Goal: Manage account settings

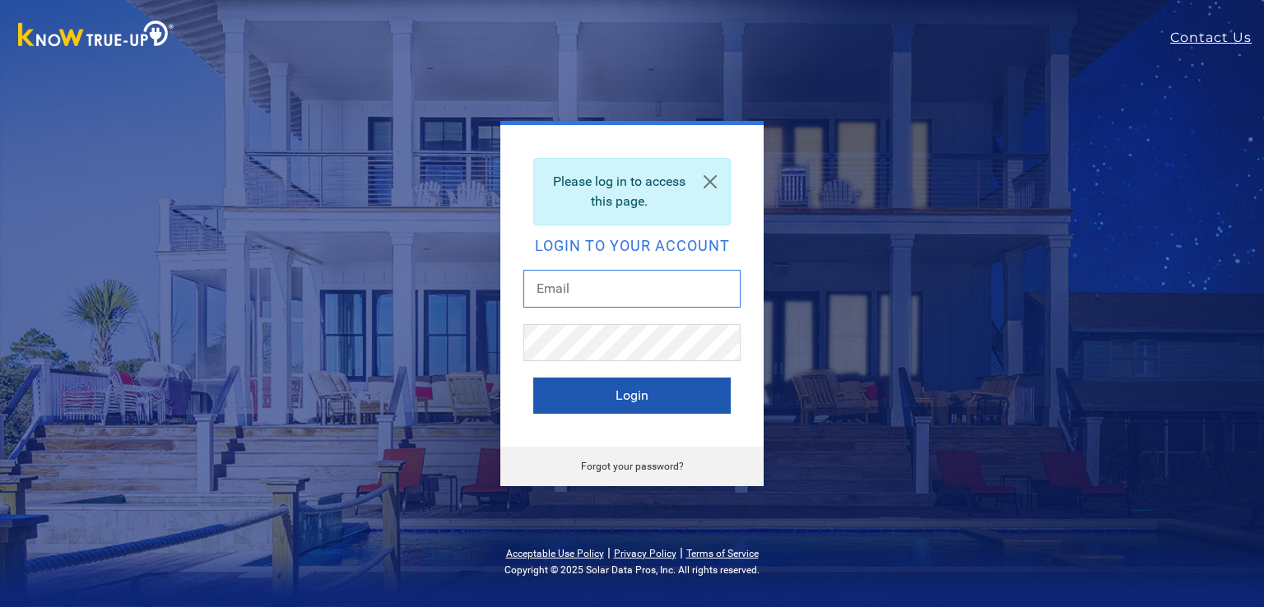
type input "jkalmbach@solteksolar.com"
click at [616, 393] on button "Login" at bounding box center [631, 396] width 197 height 36
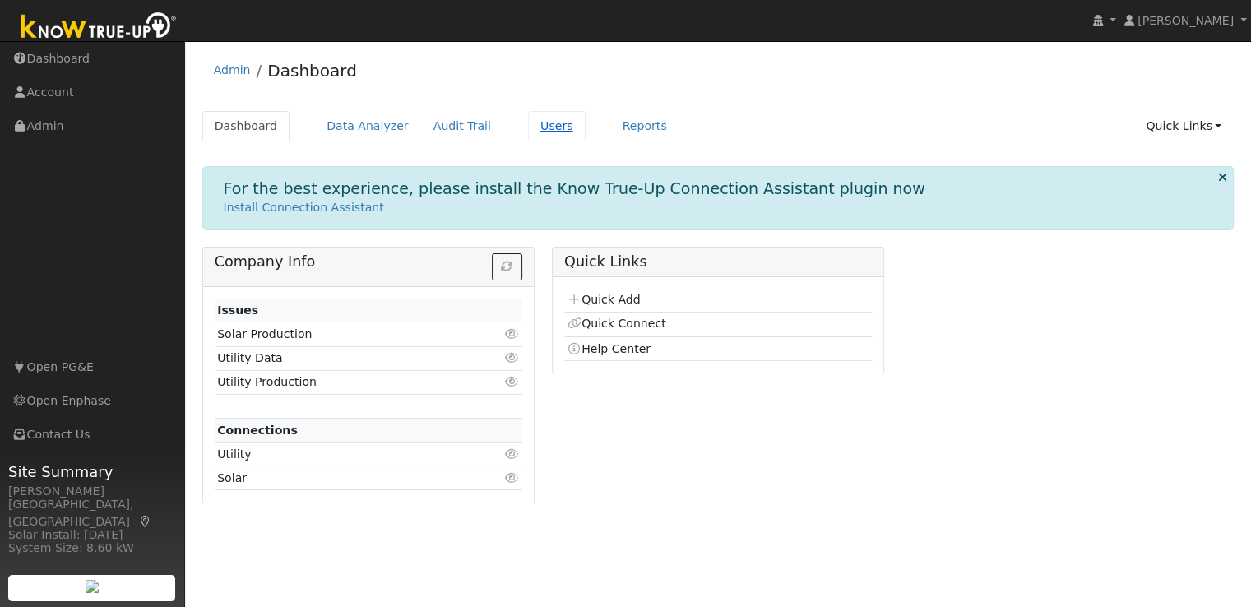
click at [531, 130] on link "Users" at bounding box center [557, 126] width 58 height 30
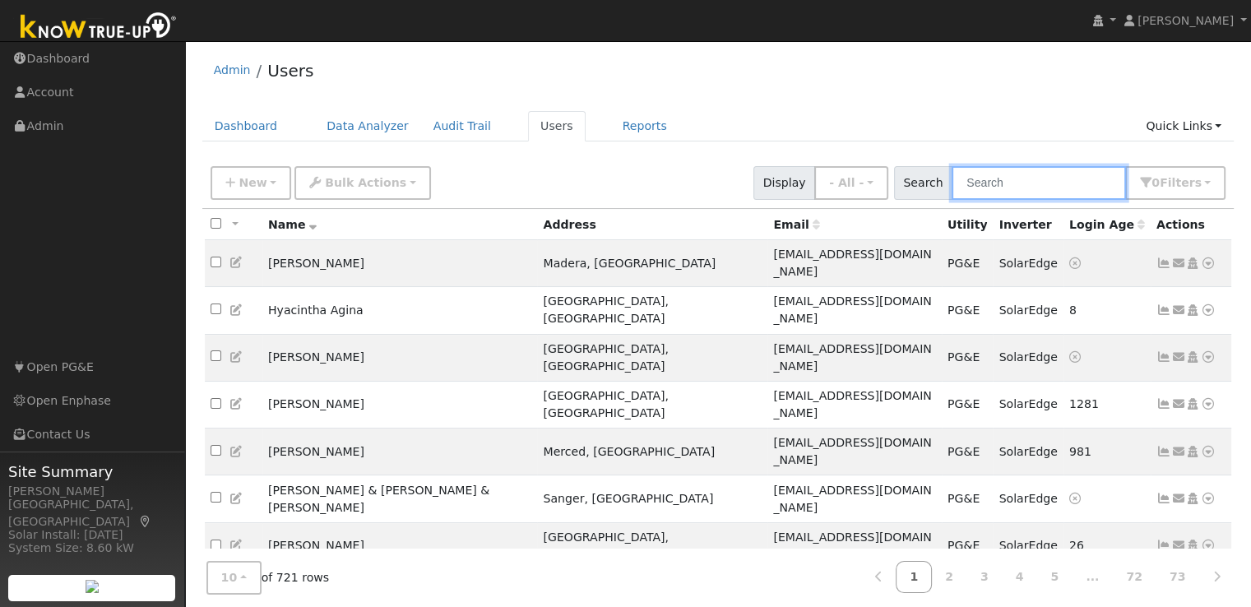
click at [1009, 181] on input "text" at bounding box center [1039, 183] width 174 height 34
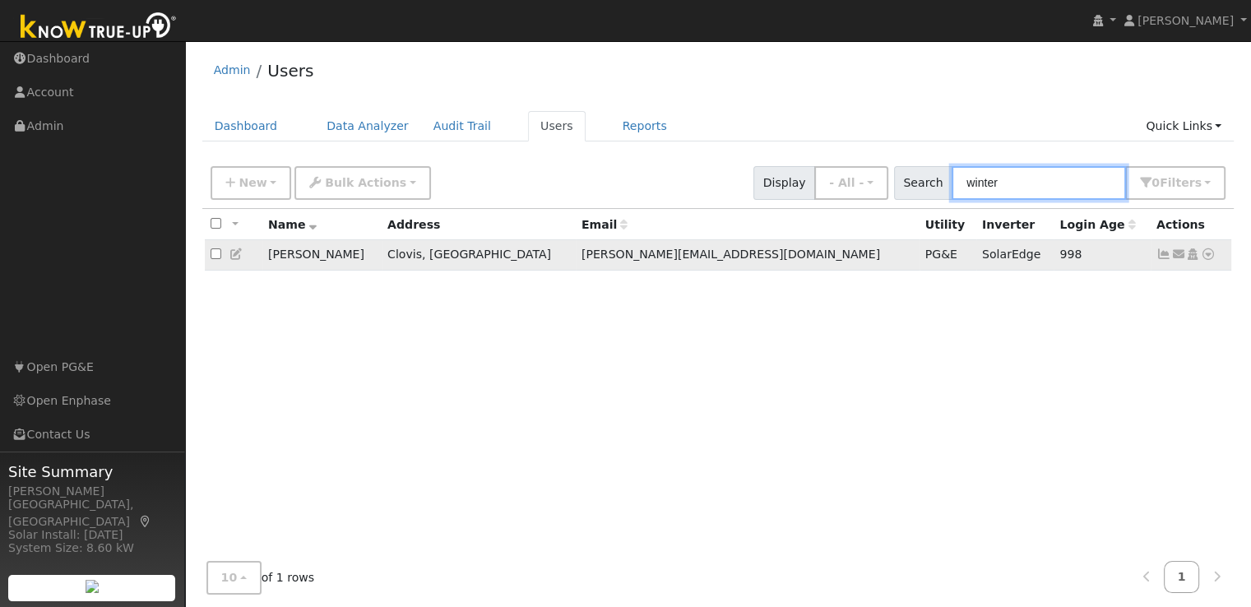
type input "winter"
click at [1164, 258] on icon at bounding box center [1164, 254] width 15 height 12
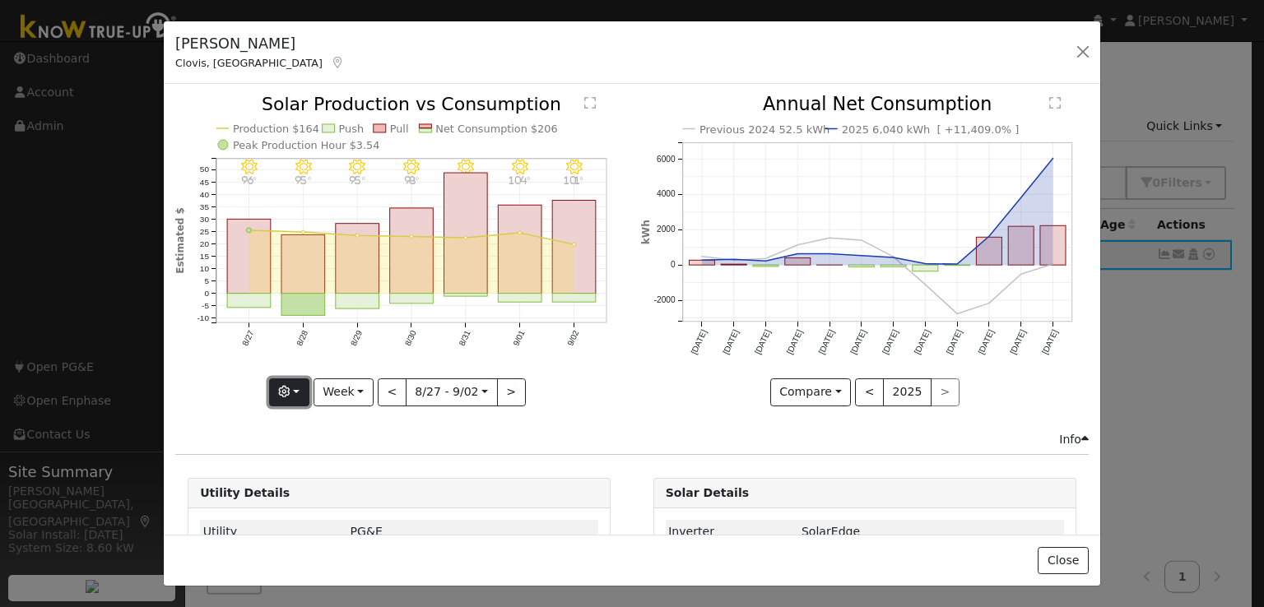
click at [299, 389] on button "button" at bounding box center [289, 392] width 40 height 28
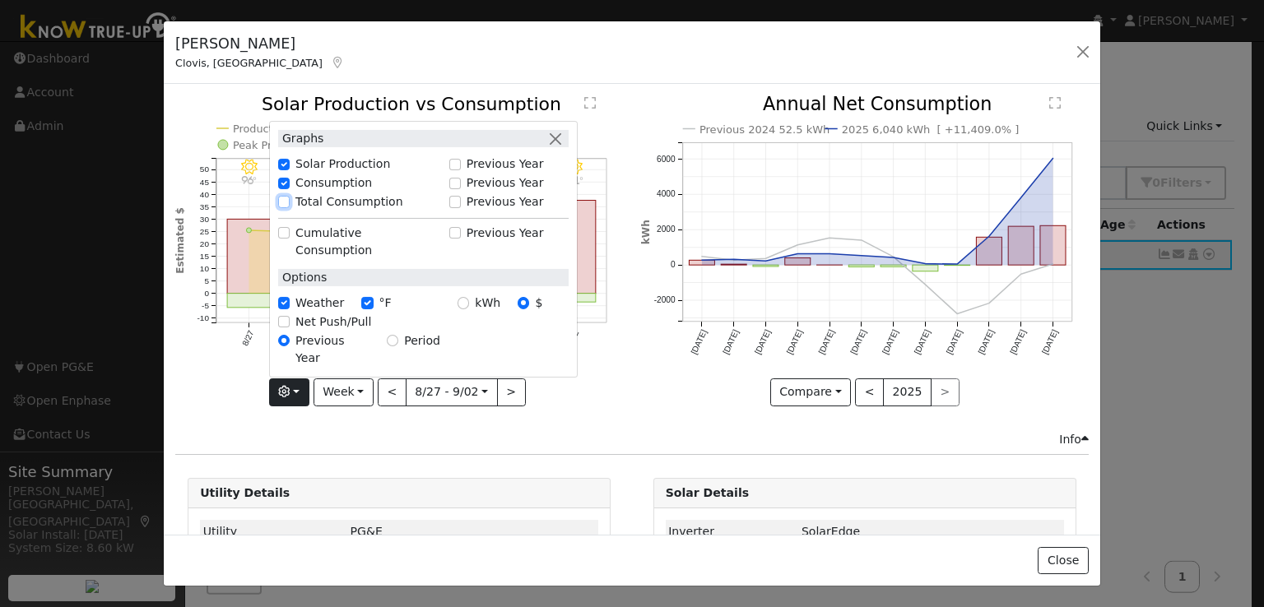
click at [286, 207] on input "Total Consumption" at bounding box center [284, 202] width 12 height 12
checkbox input "true"
click at [464, 309] on input "kWh" at bounding box center [463, 303] width 12 height 12
radio input "true"
radio input "false"
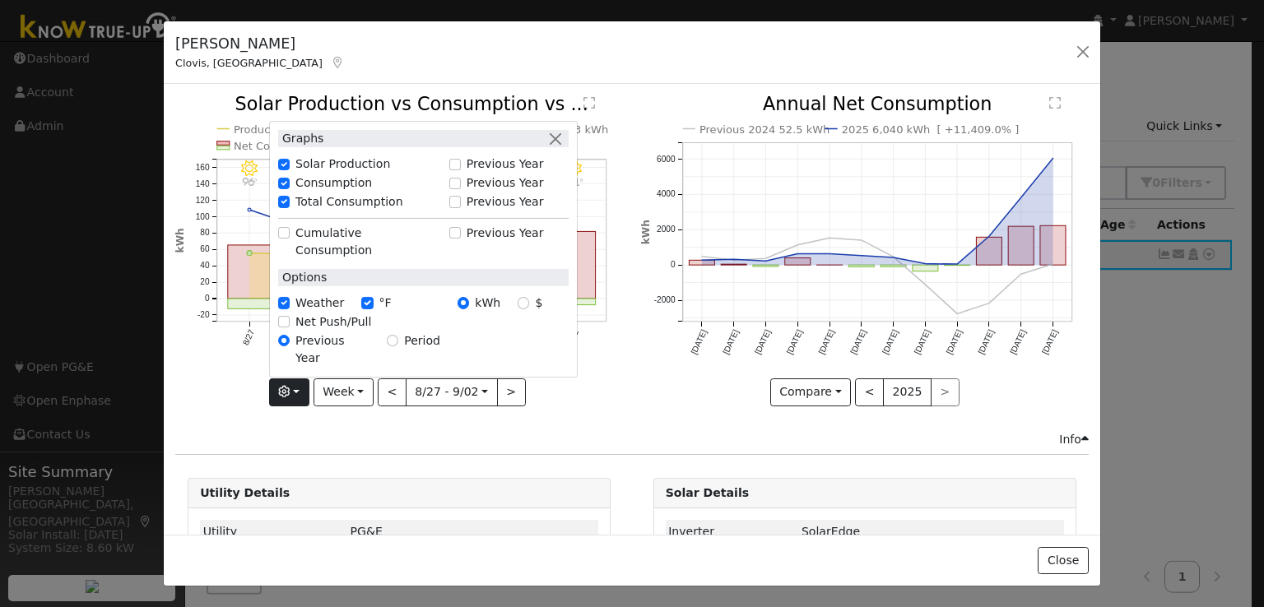
click at [588, 391] on icon "9/02 - MostlyClear 101° 9/01 - Clear 104° 8/31 - Clear 101° 8/30 - Clear 98° 8/…" at bounding box center [399, 249] width 448 height 309
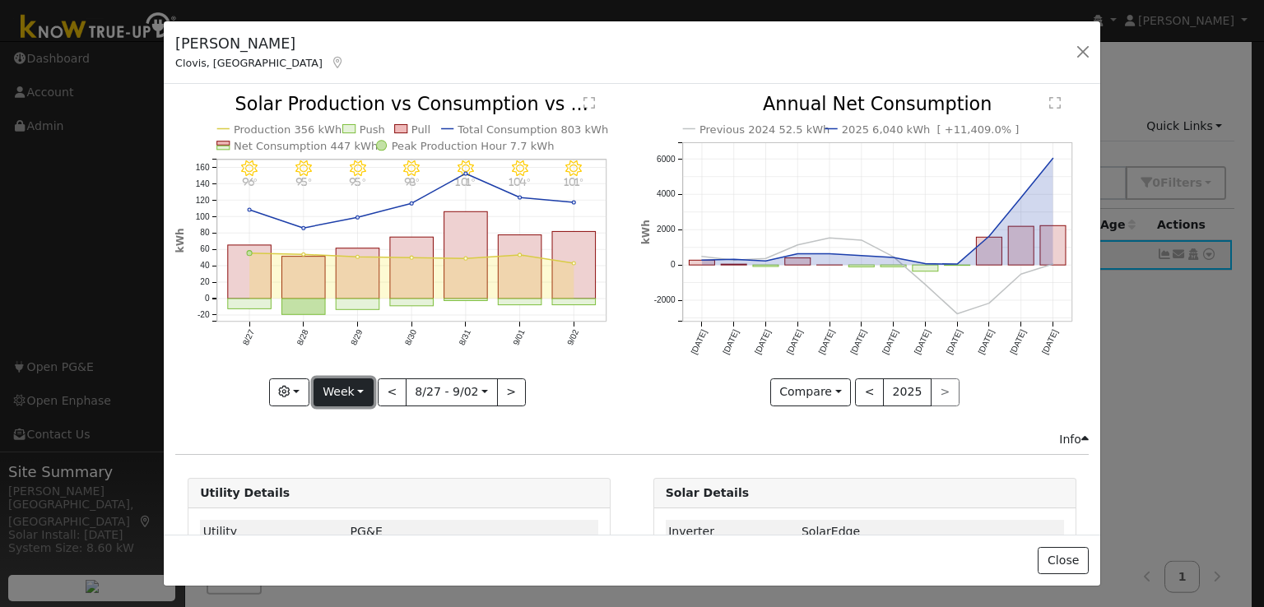
click at [349, 390] on button "Week" at bounding box center [343, 392] width 60 height 28
click at [345, 490] on link "Year" at bounding box center [371, 494] width 114 height 23
type input "2024-09-01"
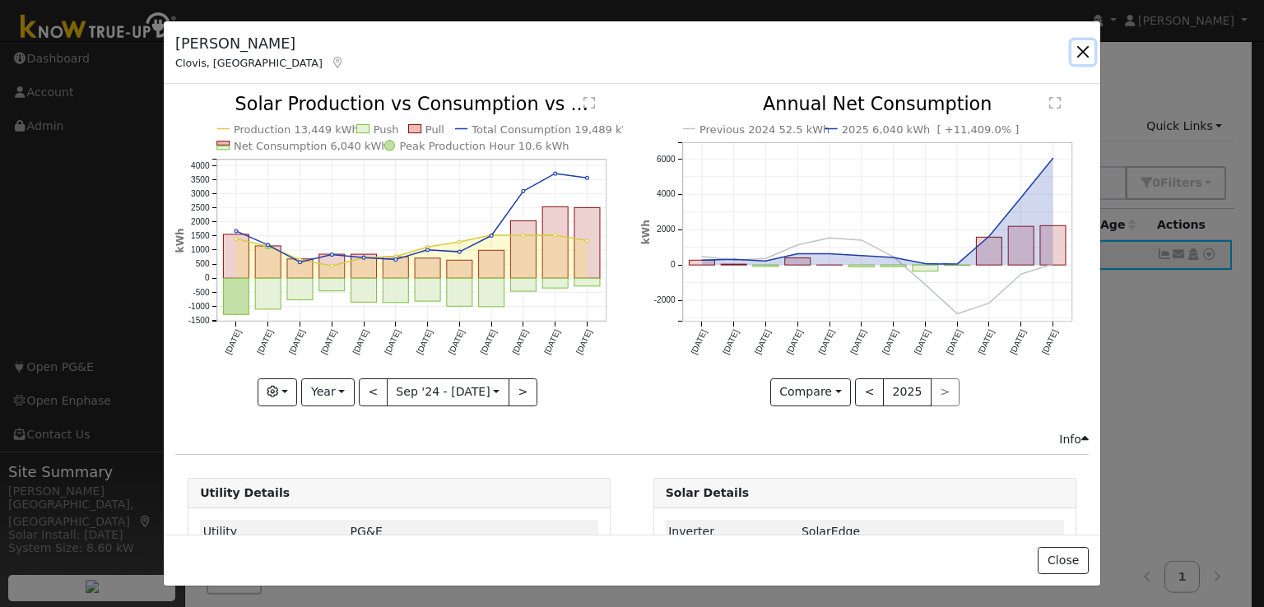
click at [1086, 49] on button "button" at bounding box center [1082, 51] width 23 height 23
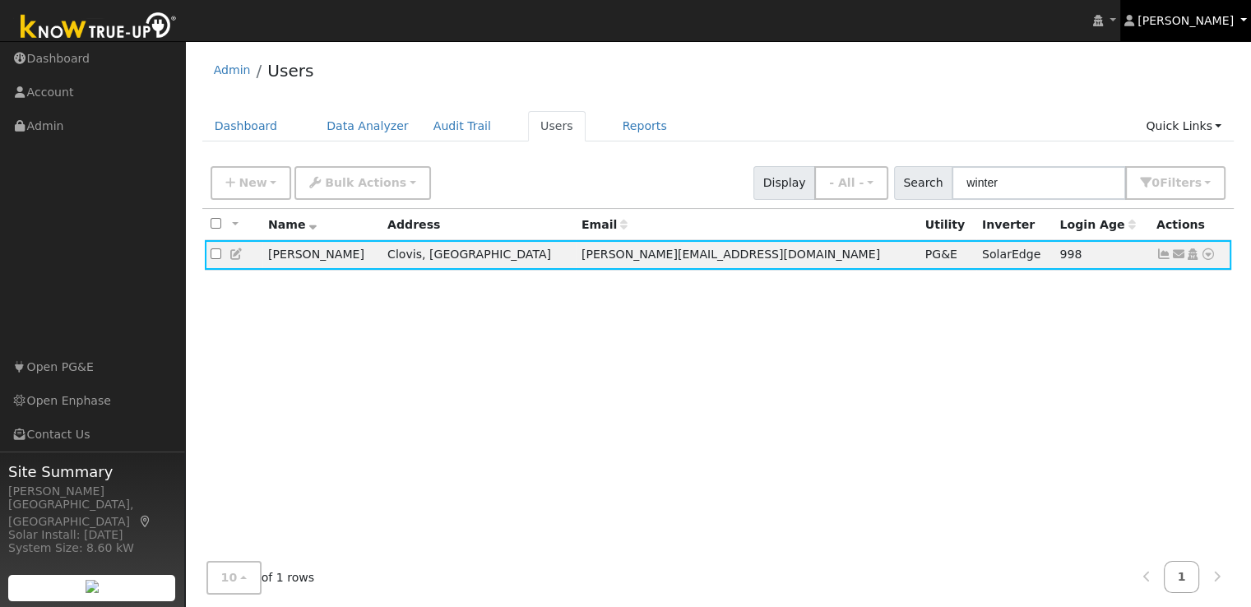
click at [1191, 20] on span "[PERSON_NAME]" at bounding box center [1186, 20] width 96 height 13
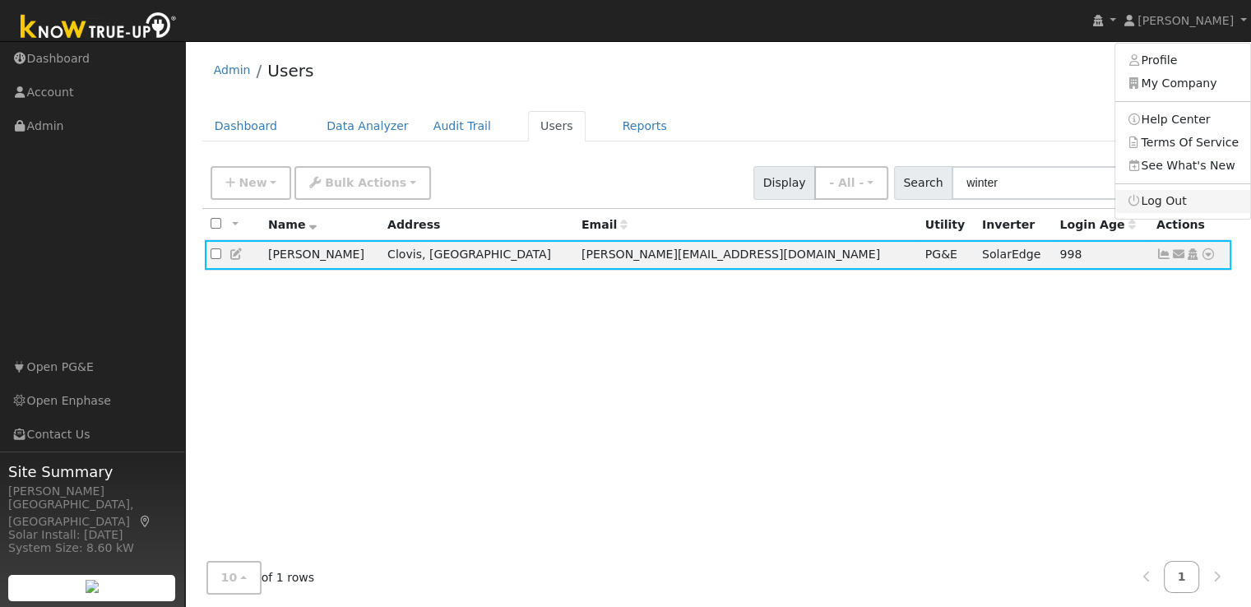
click at [1182, 200] on link "Log Out" at bounding box center [1183, 201] width 135 height 23
